Goal: Information Seeking & Learning: Check status

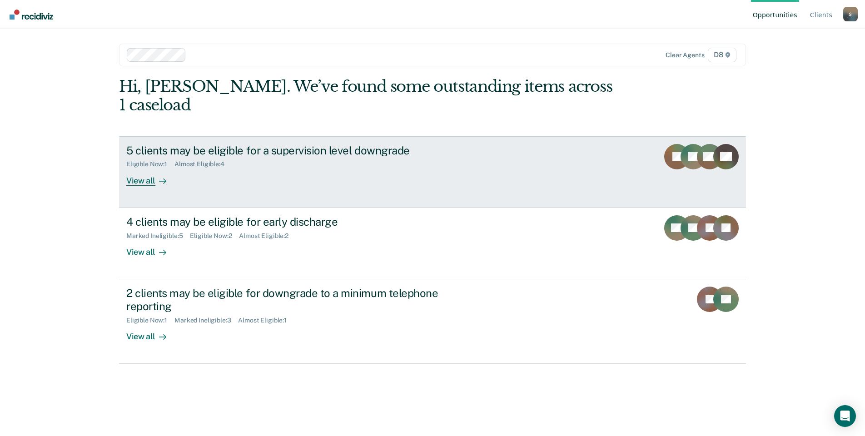
click at [211, 144] on div "5 clients may be eligible for a supervision level downgrade" at bounding box center [285, 150] width 319 height 13
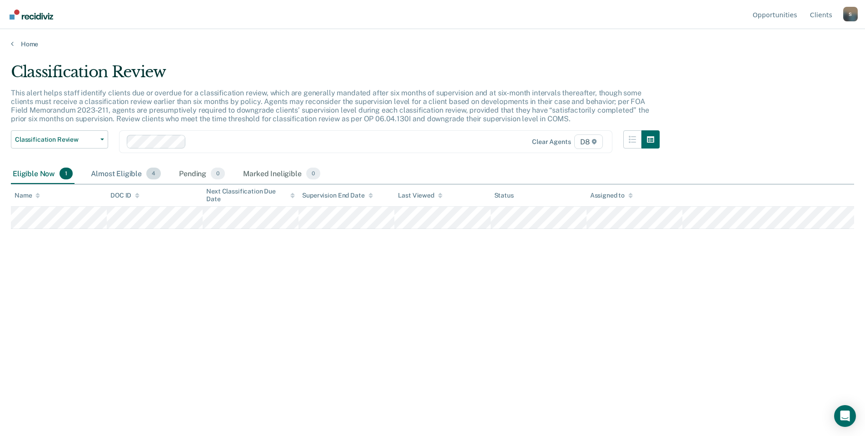
click at [115, 178] on div "Almost Eligible 4" at bounding box center [126, 174] width 74 height 20
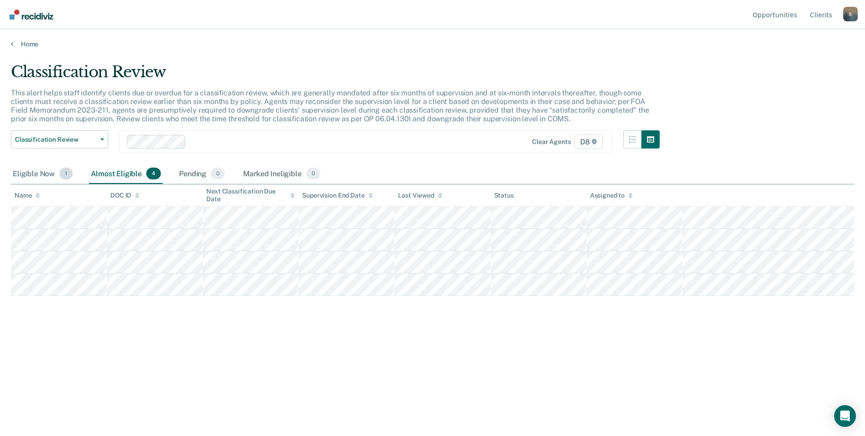
click at [58, 175] on div "Eligible Now 1" at bounding box center [43, 174] width 64 height 20
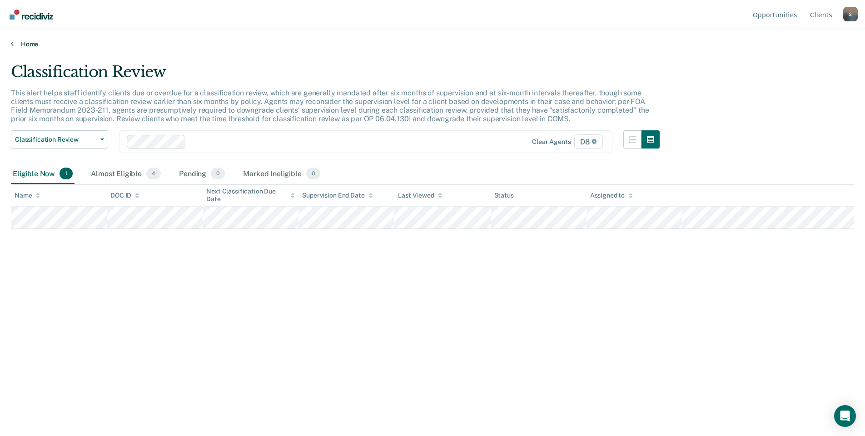
click at [20, 43] on link "Home" at bounding box center [433, 44] width 844 height 8
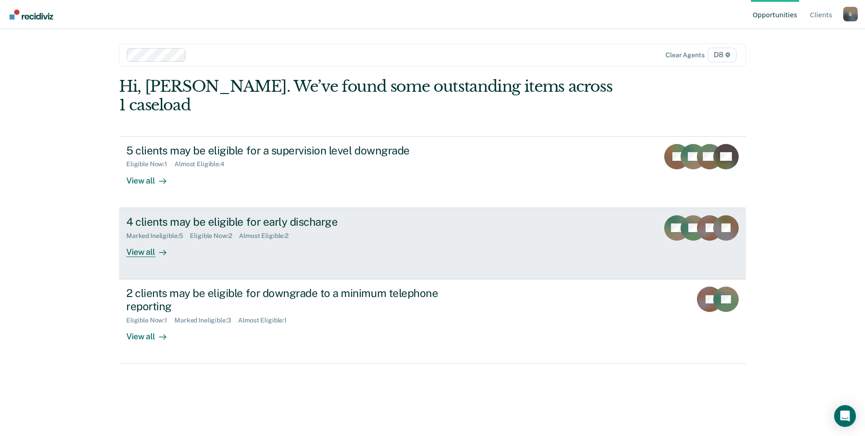
click at [196, 215] on div "4 clients may be eligible for early discharge" at bounding box center [285, 221] width 319 height 13
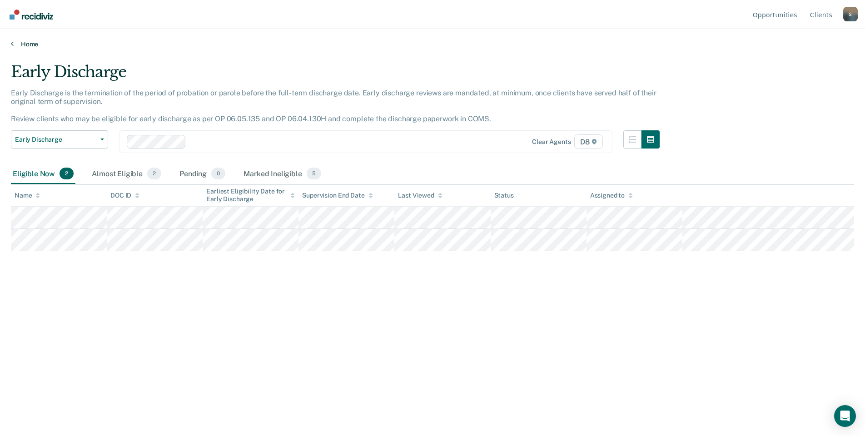
click at [25, 46] on link "Home" at bounding box center [433, 44] width 844 height 8
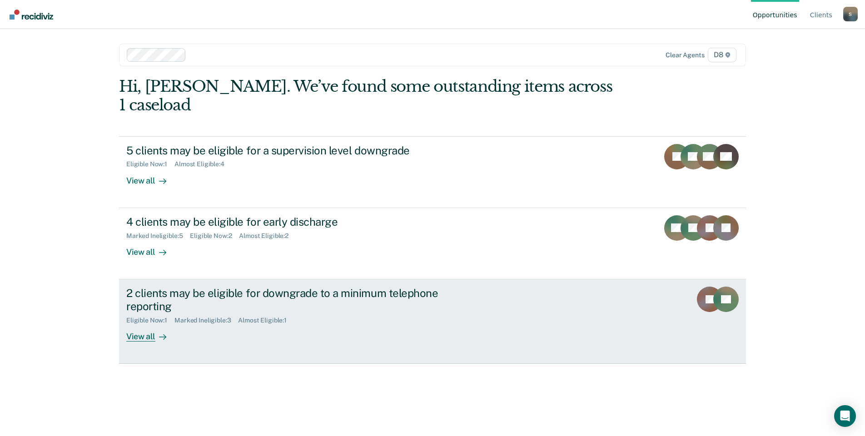
click at [205, 287] on div "2 clients may be eligible for downgrade to a minimum telephone reporting" at bounding box center [285, 300] width 319 height 26
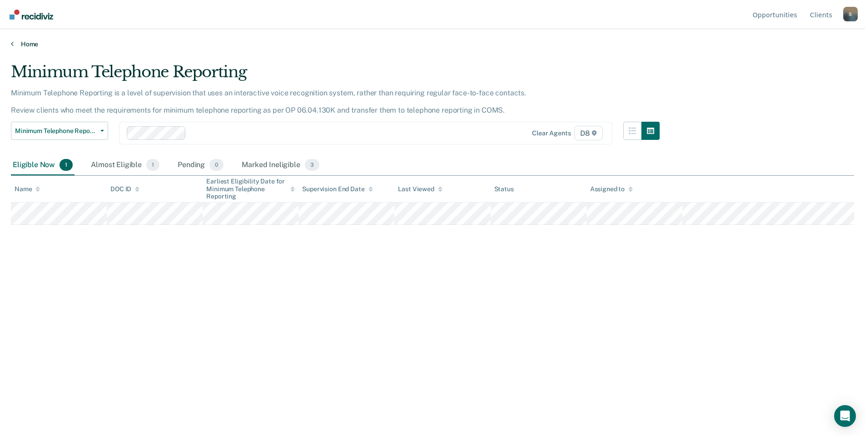
click at [31, 47] on link "Home" at bounding box center [433, 44] width 844 height 8
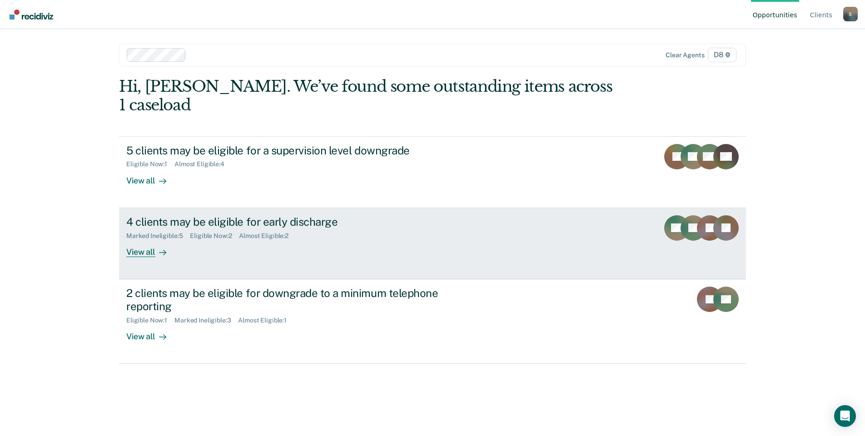
click at [242, 215] on div "4 clients may be eligible for early discharge" at bounding box center [285, 221] width 319 height 13
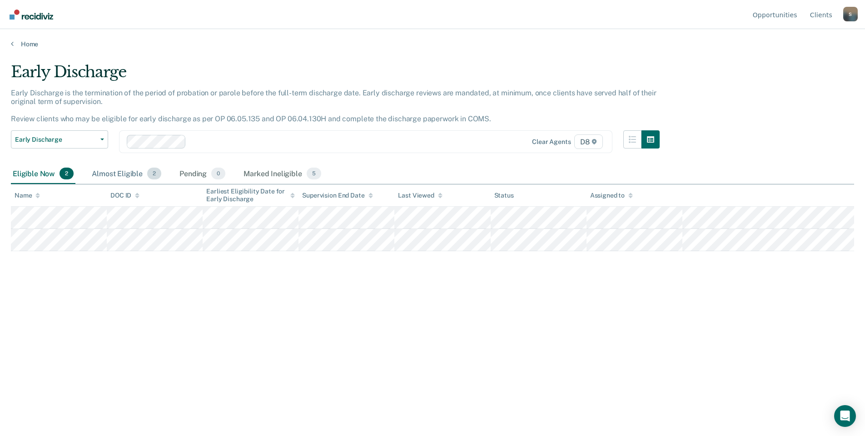
click at [120, 176] on div "Almost Eligible 2" at bounding box center [126, 174] width 73 height 20
click at [255, 171] on div "Marked Ineligible 5" at bounding box center [282, 174] width 81 height 20
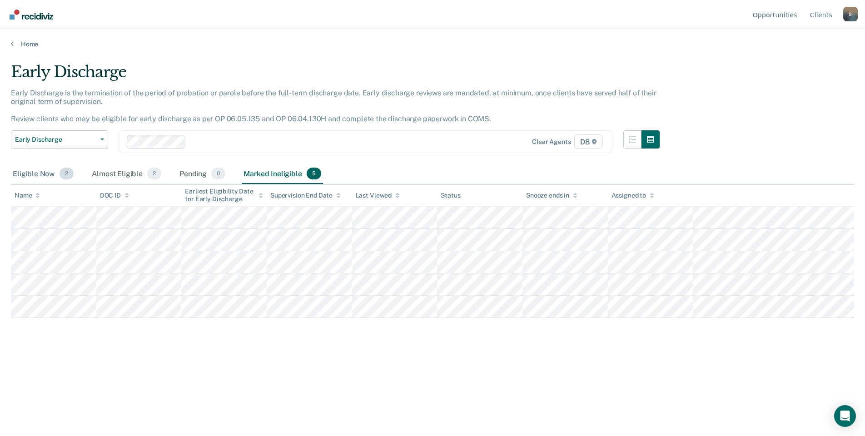
click at [36, 171] on div "Eligible Now 2" at bounding box center [43, 174] width 65 height 20
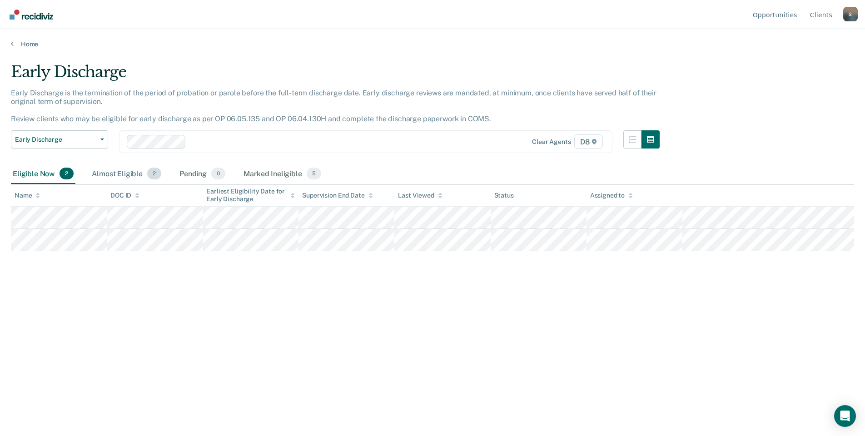
click at [137, 176] on div "Almost Eligible 2" at bounding box center [126, 174] width 73 height 20
click at [28, 172] on div "Eligible Now 2" at bounding box center [43, 174] width 65 height 20
click at [20, 40] on link "Home" at bounding box center [433, 44] width 844 height 8
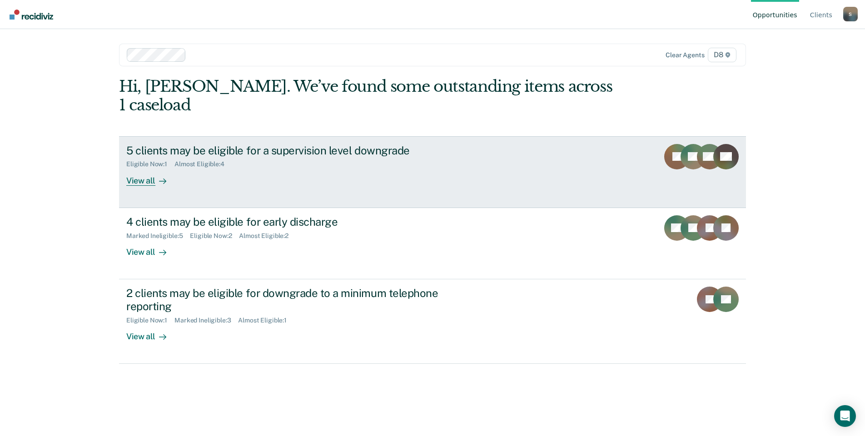
click at [248, 144] on div "5 clients may be eligible for a supervision level downgrade" at bounding box center [285, 150] width 319 height 13
